Goal: Transaction & Acquisition: Purchase product/service

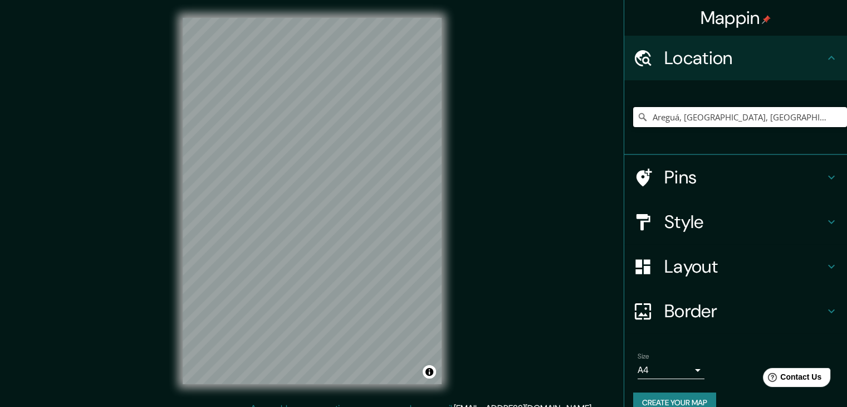
click at [721, 121] on input "Areguá, [GEOGRAPHIC_DATA], [GEOGRAPHIC_DATA]" at bounding box center [740, 117] width 214 height 20
click at [819, 115] on input "Areguá, [GEOGRAPHIC_DATA], [GEOGRAPHIC_DATA]" at bounding box center [740, 117] width 214 height 20
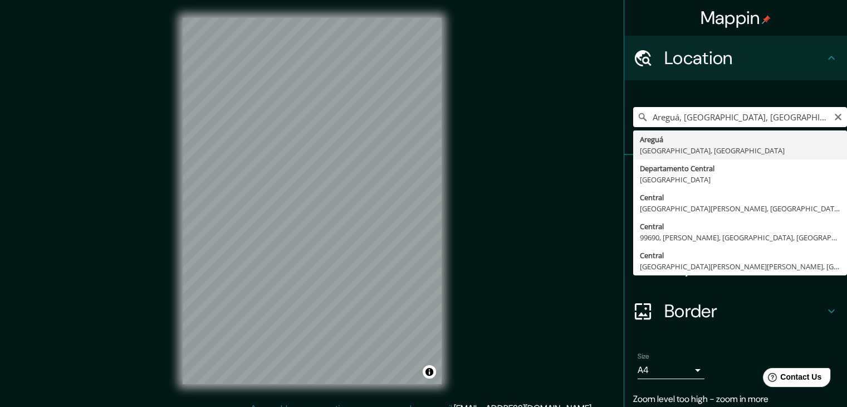
type input "Areguá, [GEOGRAPHIC_DATA], [GEOGRAPHIC_DATA]"
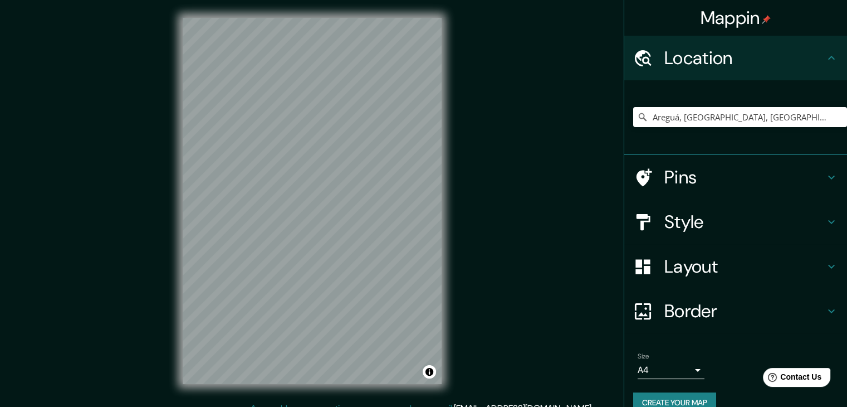
click at [688, 229] on h4 "Style" at bounding box center [744, 222] width 160 height 22
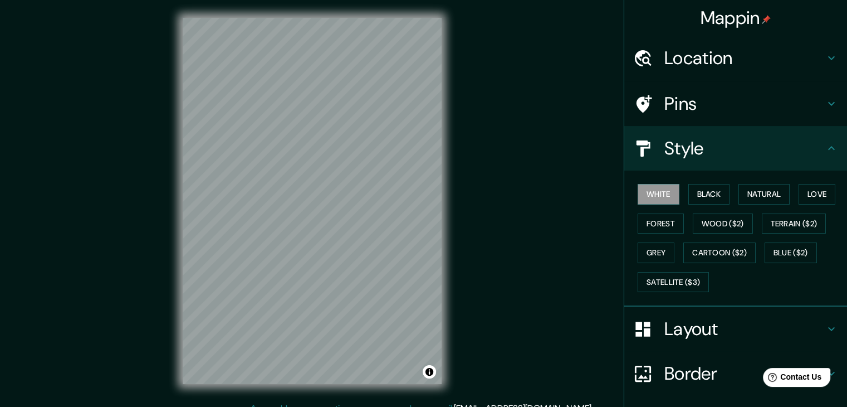
click at [696, 204] on div "White Black Natural Love Forest Wood ($2) Terrain ($2) Grey Cartoon ($2) Blue (…" at bounding box center [740, 237] width 214 height 117
click at [698, 188] on button "Black" at bounding box center [709, 194] width 42 height 21
click at [738, 188] on button "Natural" at bounding box center [763, 194] width 51 height 21
click at [653, 188] on button "White" at bounding box center [659, 194] width 42 height 21
click at [778, 194] on button "Natural" at bounding box center [763, 194] width 51 height 21
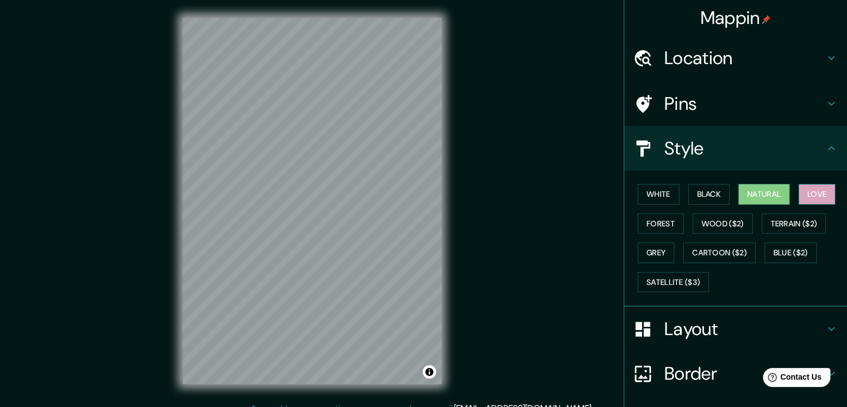
click at [809, 189] on button "Love" at bounding box center [817, 194] width 37 height 21
click at [657, 193] on button "White" at bounding box center [659, 194] width 42 height 21
click at [768, 194] on button "Natural" at bounding box center [763, 194] width 51 height 21
click at [808, 197] on button "Love" at bounding box center [817, 194] width 37 height 21
click at [659, 220] on button "Forest" at bounding box center [661, 223] width 46 height 21
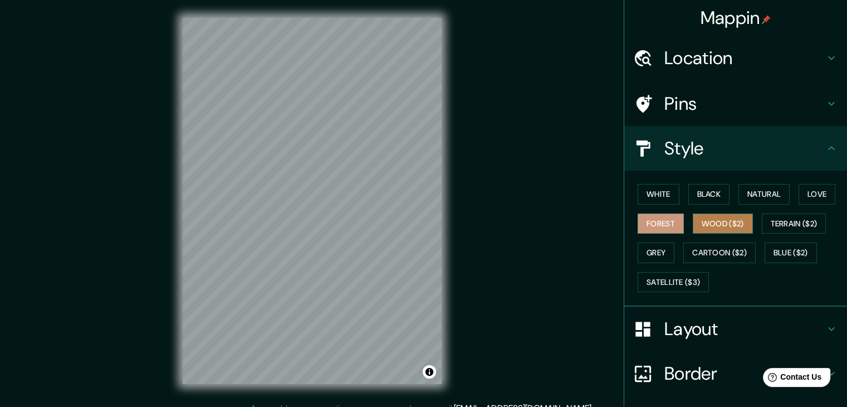
click at [701, 221] on button "Wood ($2)" at bounding box center [723, 223] width 60 height 21
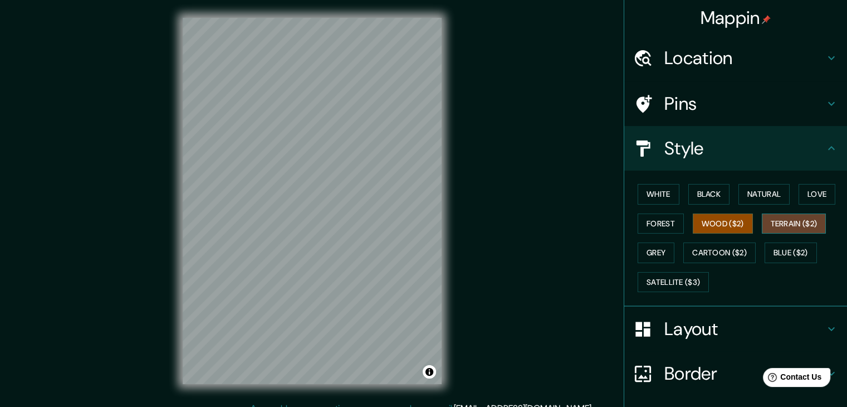
click at [769, 219] on button "Terrain ($2)" at bounding box center [794, 223] width 65 height 21
click at [723, 222] on button "Wood ($2)" at bounding box center [723, 223] width 60 height 21
click at [647, 248] on button "Grey" at bounding box center [656, 252] width 37 height 21
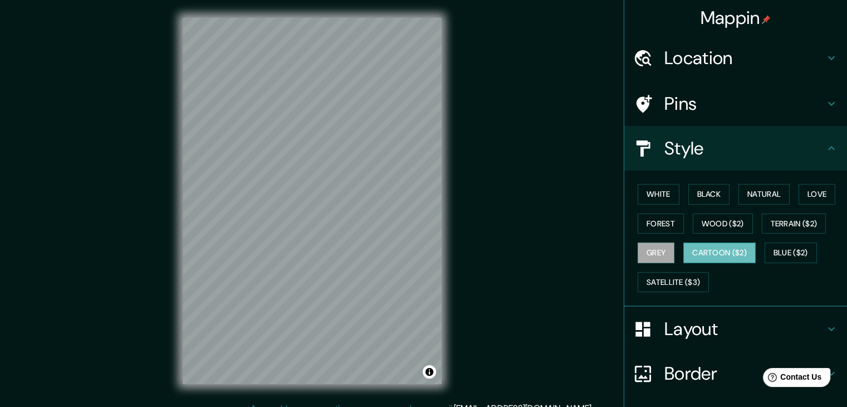
click at [732, 254] on button "Cartoon ($2)" at bounding box center [719, 252] width 72 height 21
click at [784, 250] on button "Blue ($2)" at bounding box center [791, 252] width 52 height 21
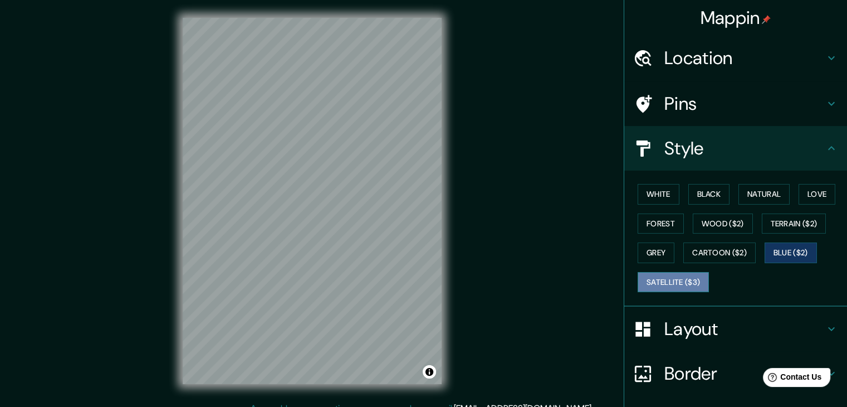
click at [659, 280] on button "Satellite ($3)" at bounding box center [673, 282] width 71 height 21
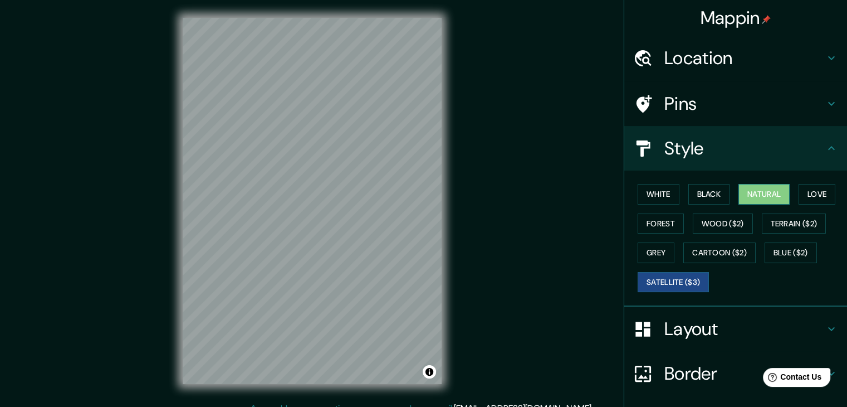
click at [770, 201] on button "Natural" at bounding box center [763, 194] width 51 height 21
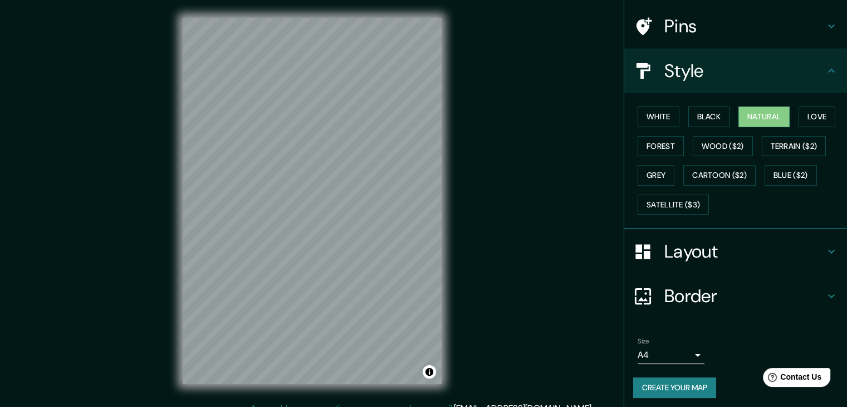
scroll to position [80, 0]
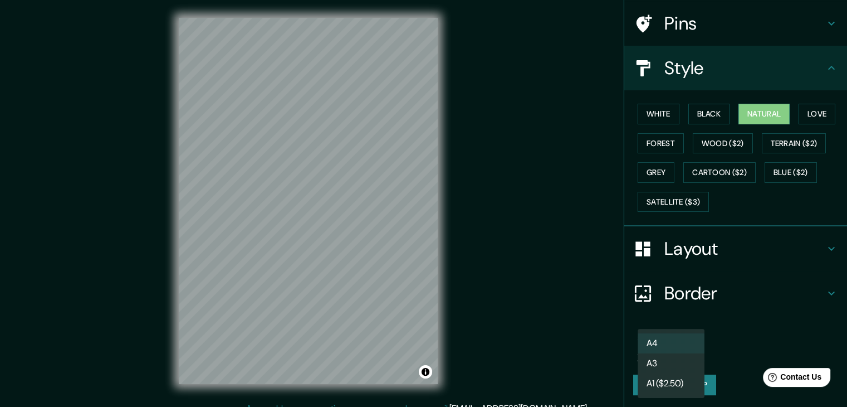
click at [668, 354] on body "Mappin Location [GEOGRAPHIC_DATA], [GEOGRAPHIC_DATA], [GEOGRAPHIC_DATA] Pins St…" at bounding box center [423, 203] width 847 height 407
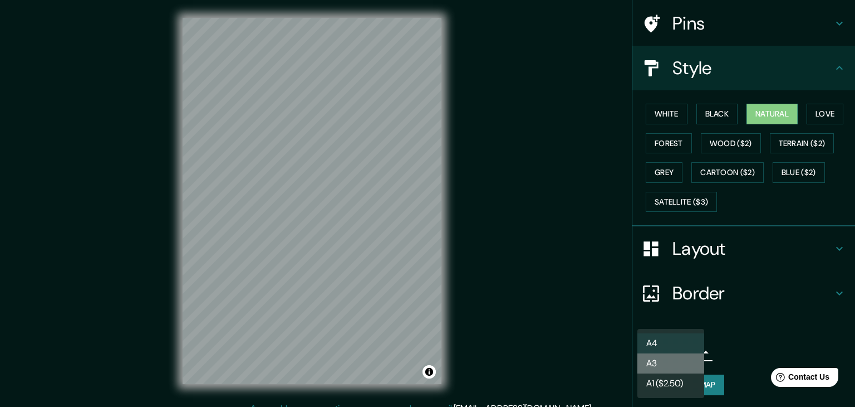
click at [665, 368] on li "A3" at bounding box center [671, 363] width 67 height 20
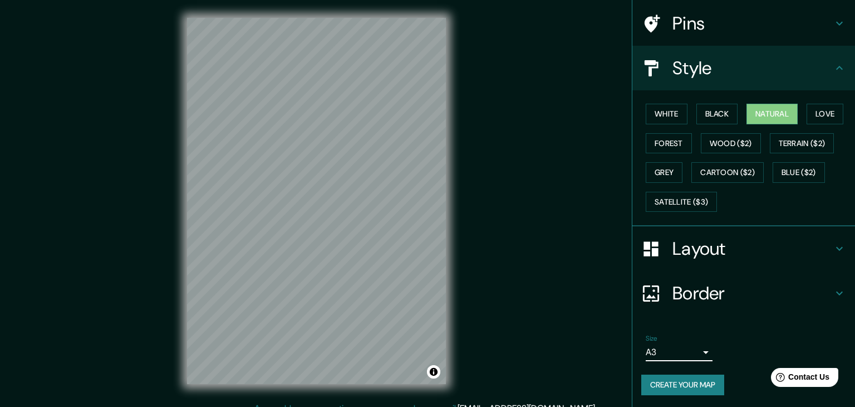
click at [670, 349] on body "Mappin Location [GEOGRAPHIC_DATA], [GEOGRAPHIC_DATA], [GEOGRAPHIC_DATA] Pins St…" at bounding box center [427, 203] width 855 height 407
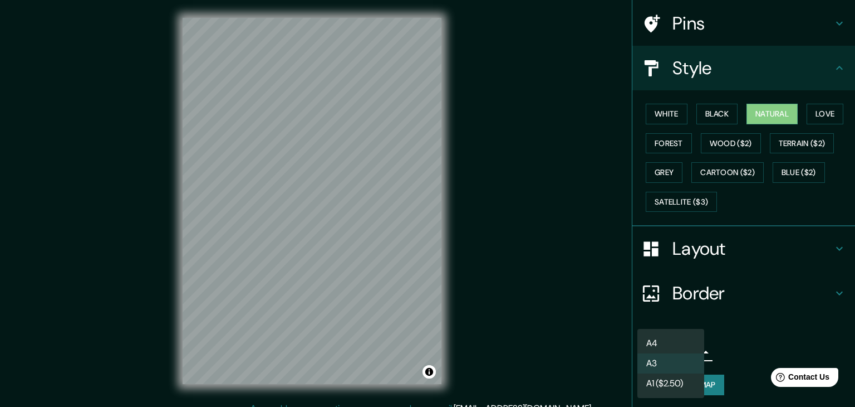
click at [666, 385] on li "A1 ($2.50)" at bounding box center [671, 383] width 67 height 20
